Goal: Transaction & Acquisition: Purchase product/service

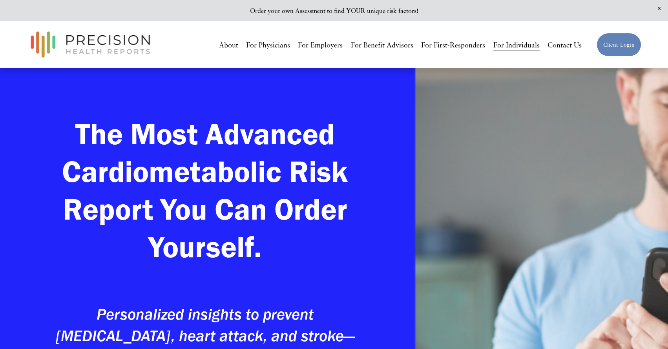
click at [619, 46] on link "Client Login" at bounding box center [619, 45] width 45 height 24
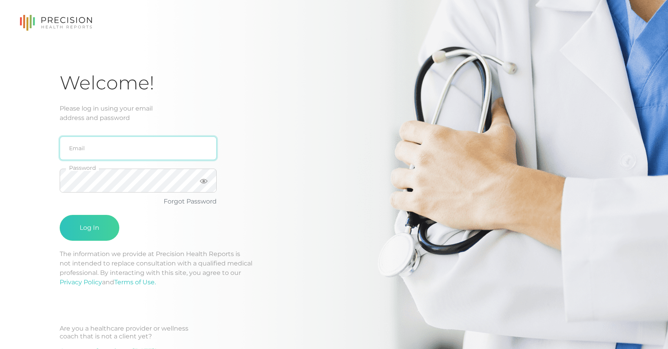
click at [116, 141] on input "email" at bounding box center [138, 149] width 157 height 24
type input "[PERSON_NAME][EMAIL_ADDRESS][DOMAIN_NAME]"
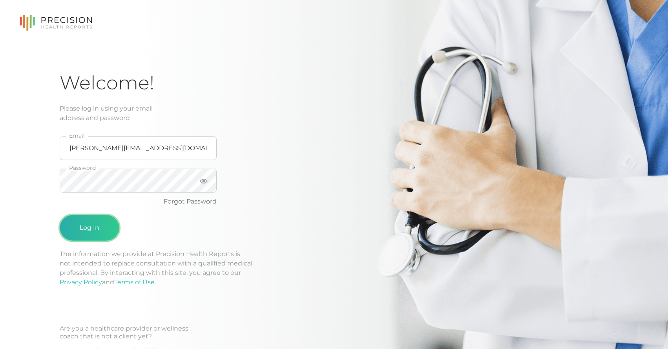
drag, startPoint x: 95, startPoint y: 232, endPoint x: 100, endPoint y: 231, distance: 4.6
click at [95, 232] on button "Log In" at bounding box center [90, 228] width 60 height 26
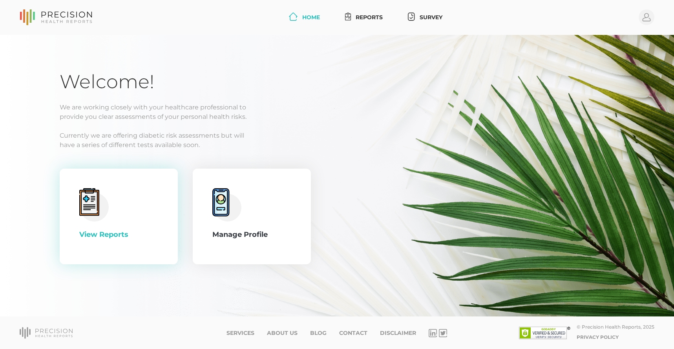
click at [107, 220] on icon at bounding box center [93, 204] width 29 height 33
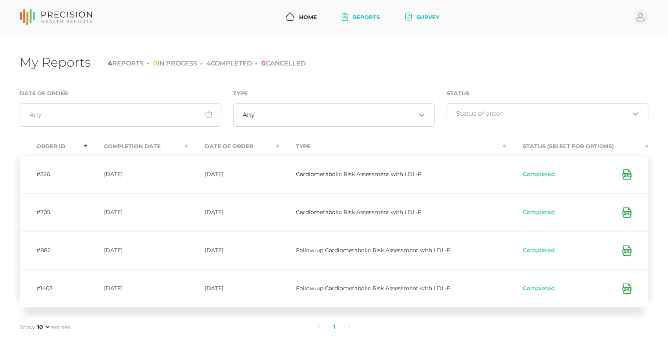
click at [416, 19] on link "Survey" at bounding box center [422, 17] width 40 height 15
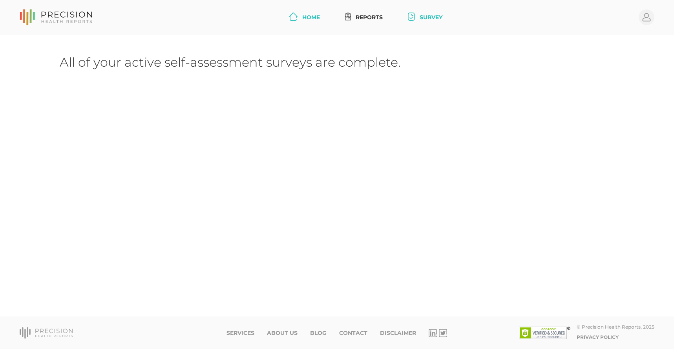
click at [300, 21] on link "Home" at bounding box center [304, 17] width 37 height 15
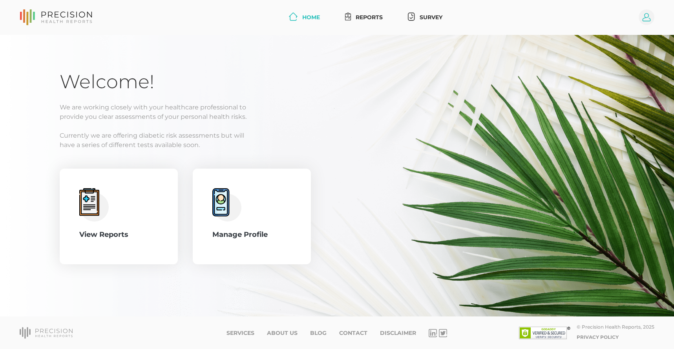
click at [647, 17] on icon at bounding box center [647, 17] width 8 height 8
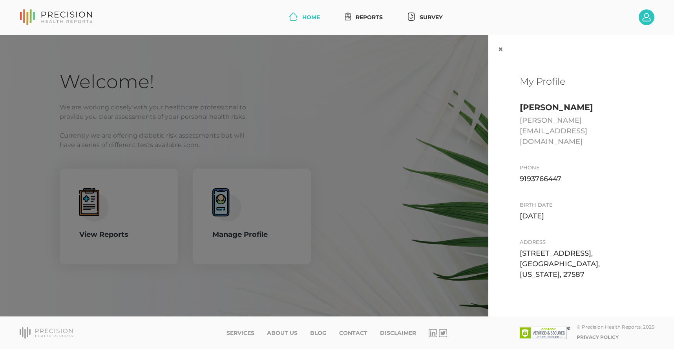
click at [323, 124] on div "× My Profile Albert Chou albert@dieseljackmedia.com Phone 9193766447 Birth date…" at bounding box center [337, 176] width 674 height 282
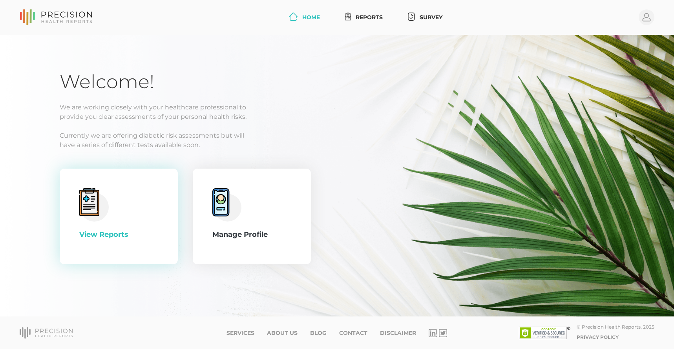
click at [86, 233] on div "View Reports" at bounding box center [118, 235] width 79 height 11
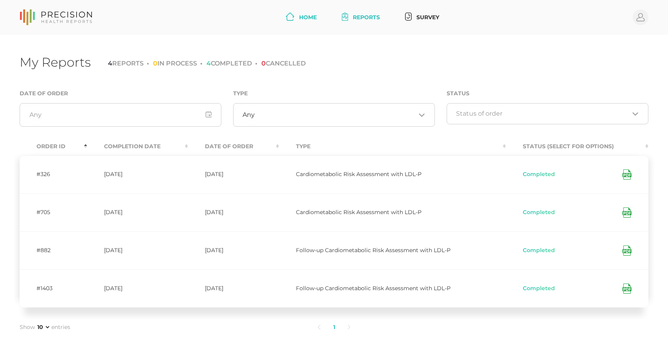
click at [298, 20] on link "Home" at bounding box center [301, 17] width 37 height 15
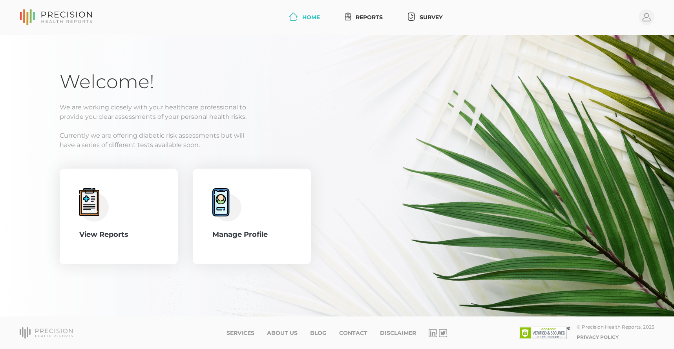
click at [56, 17] on icon at bounding box center [67, 15] width 51 height 6
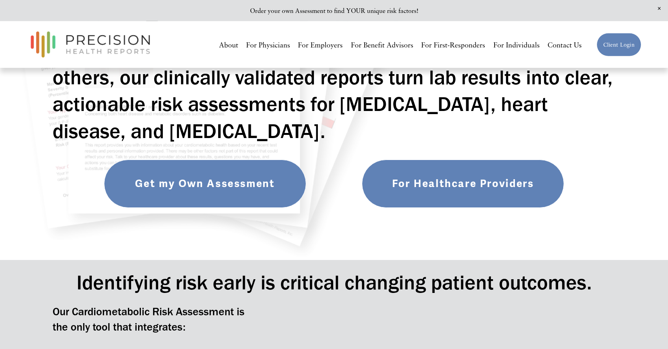
scroll to position [182, 0]
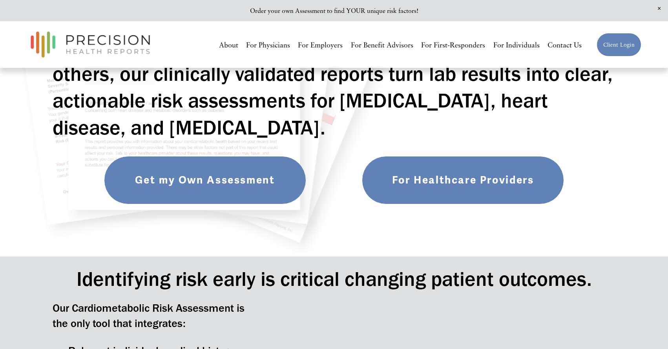
click at [252, 191] on link "Get my Own Assessment" at bounding box center [205, 180] width 202 height 48
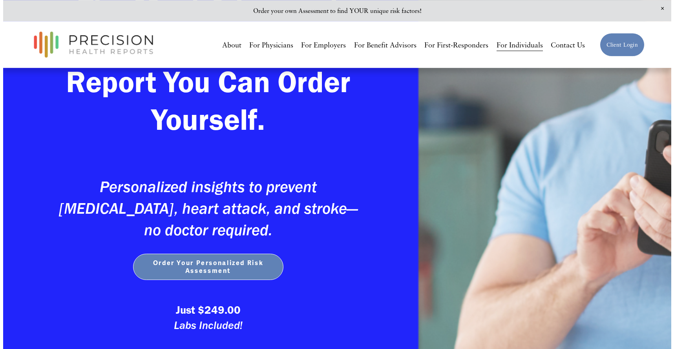
scroll to position [170, 0]
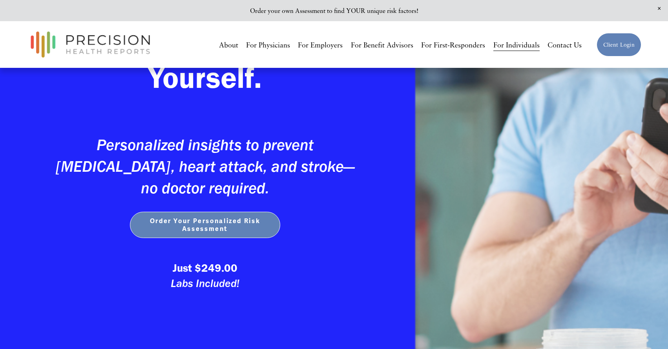
click at [207, 233] on span "Order Your Personalized Risk Assessment" at bounding box center [205, 225] width 135 height 16
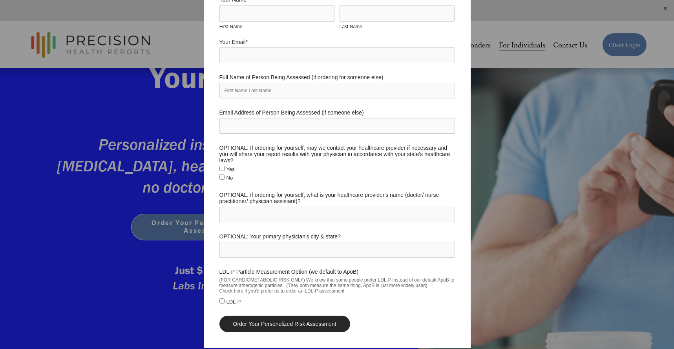
scroll to position [0, 0]
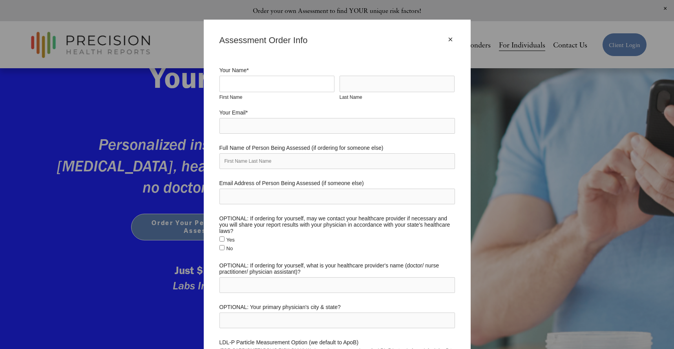
click at [245, 83] on input "First Name" at bounding box center [276, 84] width 115 height 16
type input "Albert"
type input "Chou"
type input "[PERSON_NAME][EMAIL_ADDRESS][DOMAIN_NAME]"
type input "[PERSON_NAME]"
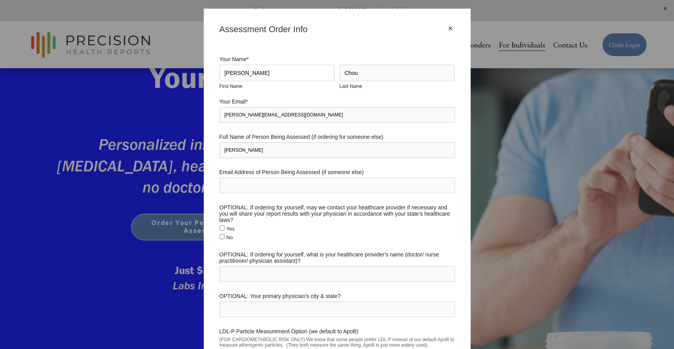
scroll to position [12, 0]
click at [231, 148] on input "[PERSON_NAME]" at bounding box center [337, 150] width 236 height 16
click at [227, 225] on label "Yes" at bounding box center [226, 228] width 15 height 6
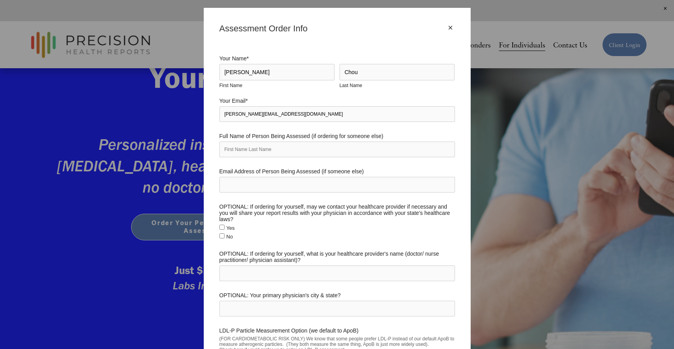
click at [225, 225] on input "Yes" at bounding box center [221, 227] width 5 height 5
checkbox input "true"
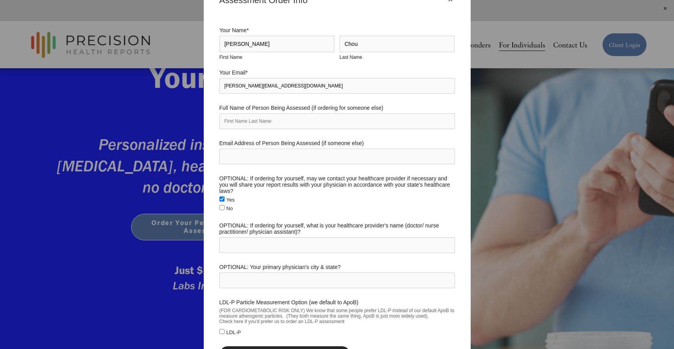
scroll to position [65, 0]
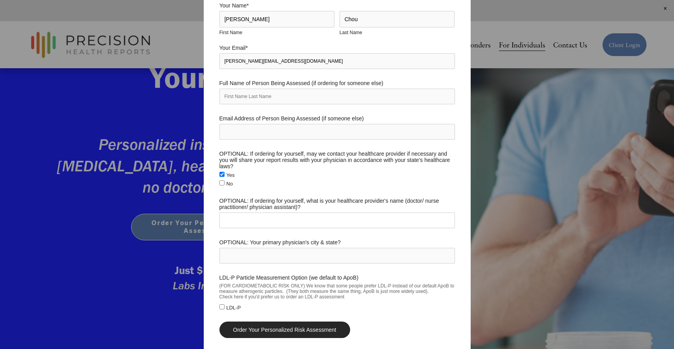
click at [296, 213] on input "OPTIONAL: If ordering for yourself, what is your healthcare provider's name (do…" at bounding box center [337, 221] width 236 height 16
type input "Scottie Taylor, Nurse Practitioner"
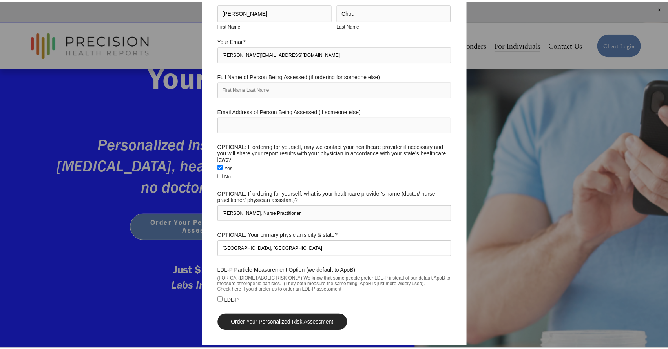
scroll to position [81, 0]
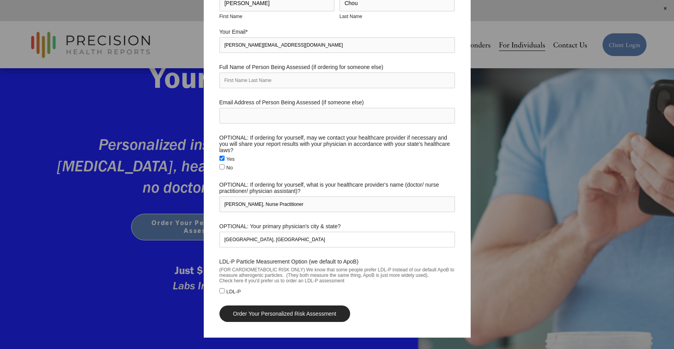
type input "Wake Forest, NC"
click at [280, 306] on input "Order Your Personalized Risk Assessment" at bounding box center [284, 314] width 131 height 16
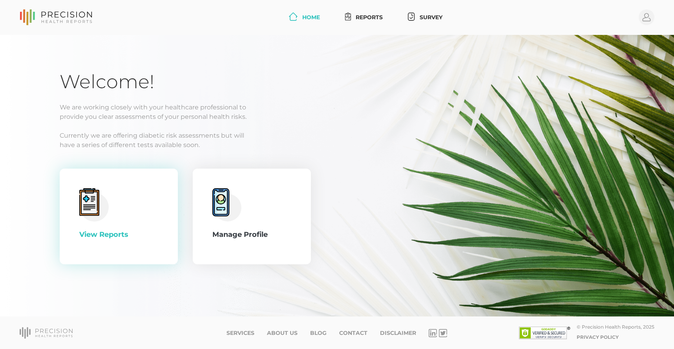
click at [132, 209] on div "View Reports" at bounding box center [118, 216] width 79 height 57
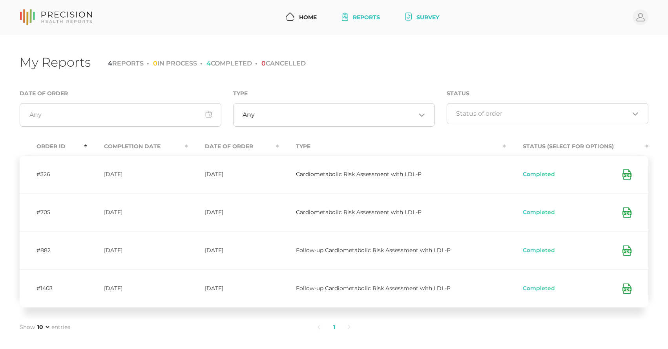
click at [433, 15] on link "Survey" at bounding box center [422, 17] width 40 height 15
